Goal: Information Seeking & Learning: Learn about a topic

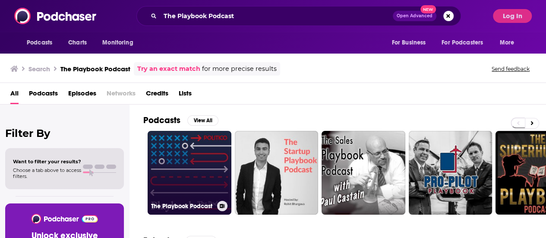
click at [179, 159] on link "The Playbook Podcast" at bounding box center [190, 173] width 84 height 84
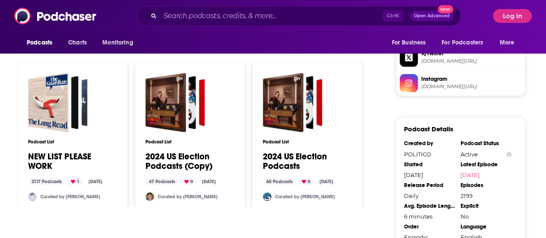
scroll to position [733, 0]
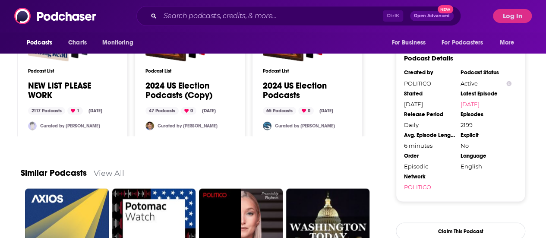
drag, startPoint x: 534, startPoint y: 9, endPoint x: 532, endPoint y: 13, distance: 4.6
click at [531, 10] on span "Log In" at bounding box center [512, 16] width 39 height 14
click at [531, 14] on button "Log In" at bounding box center [512, 16] width 39 height 14
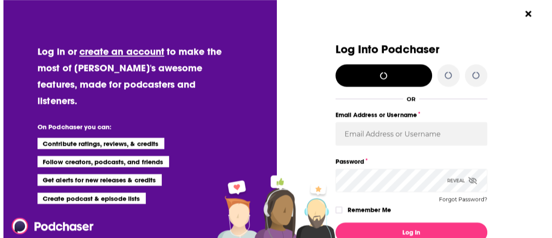
scroll to position [0, 0]
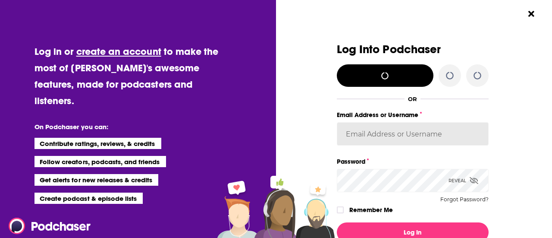
type input "[PERSON_NAME].[PERSON_NAME]"
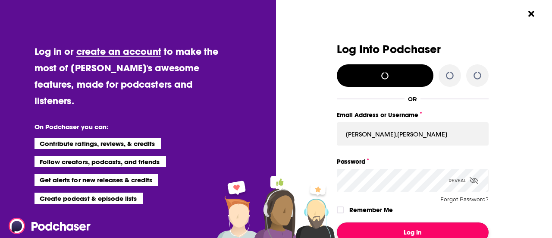
click at [407, 229] on button "Log In" at bounding box center [413, 232] width 152 height 20
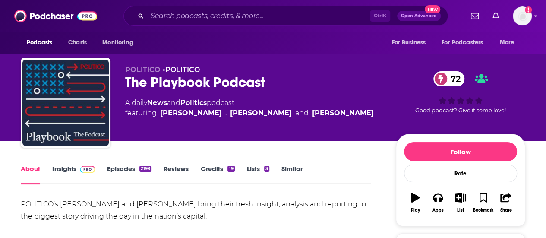
click at [83, 164] on span at bounding box center [87, 168] width 15 height 8
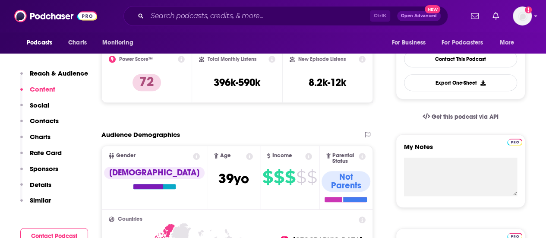
scroll to position [86, 0]
